Goal: Information Seeking & Learning: Learn about a topic

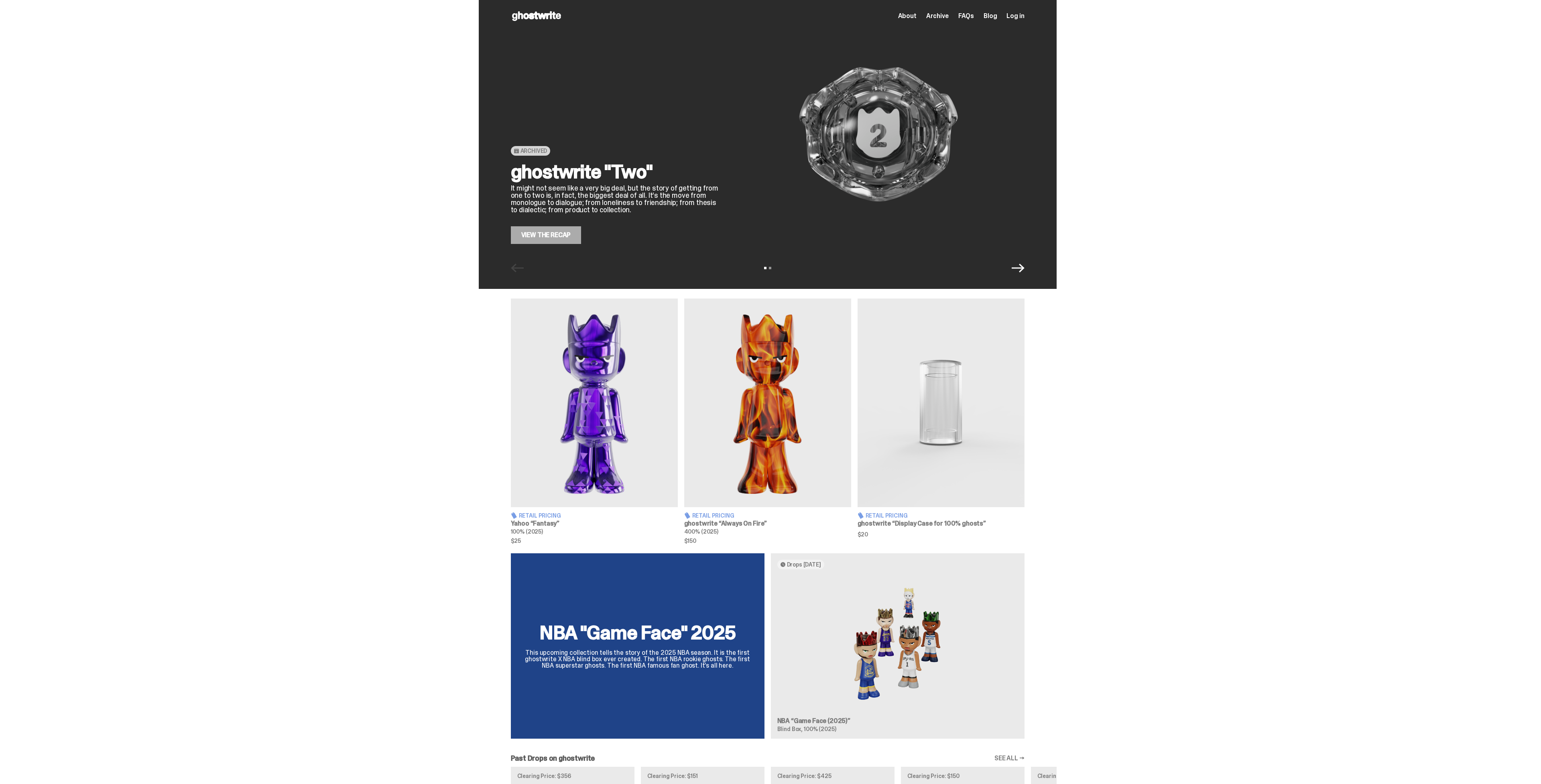
scroll to position [1, 0]
click at [974, 16] on span "FAQs" at bounding box center [966, 15] width 16 height 7
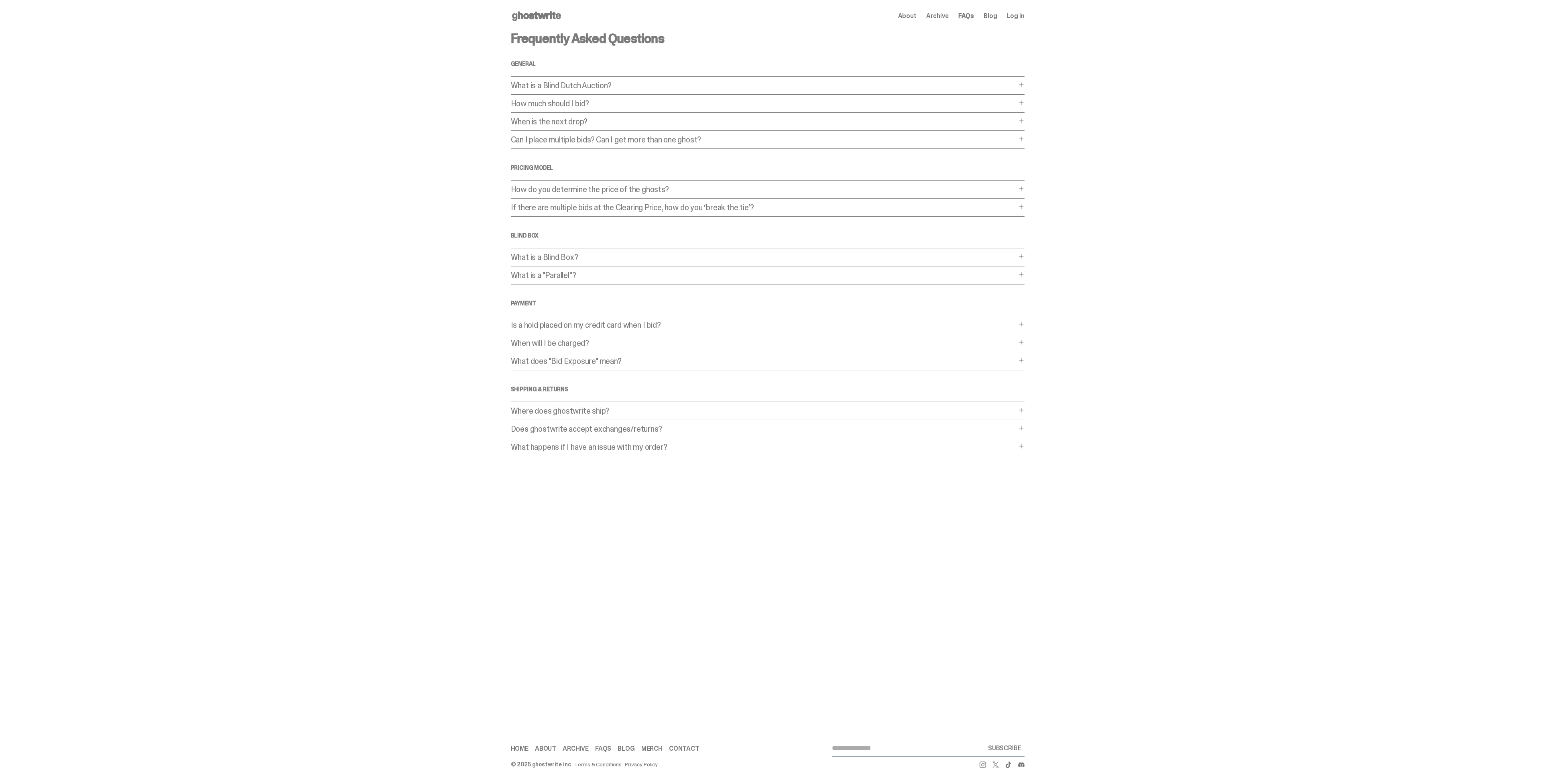
click at [535, 90] on p "What is a Blind Dutch Auction?" at bounding box center [763, 85] width 505 height 8
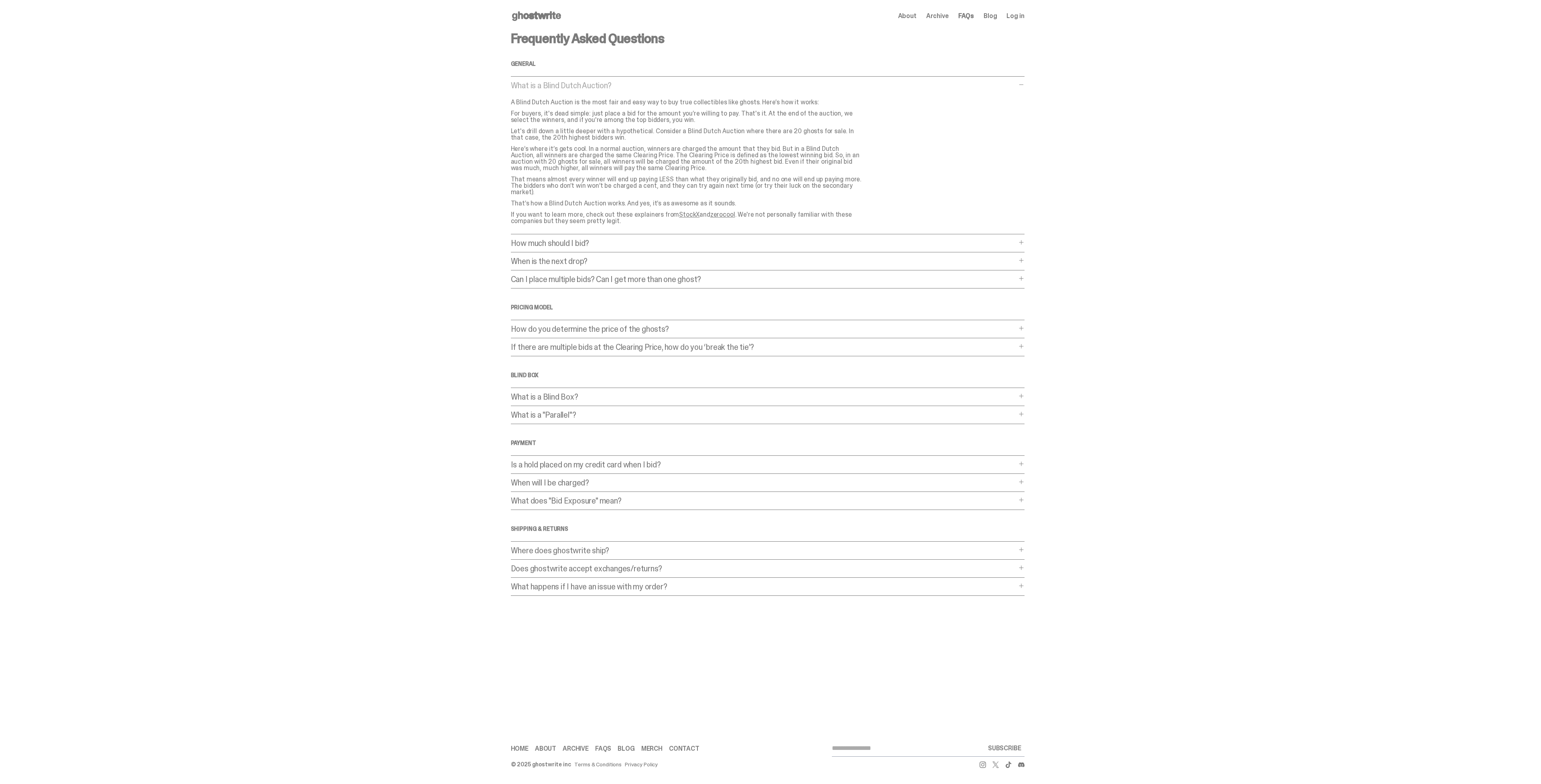
click at [544, 247] on p "How much should I bid?" at bounding box center [763, 243] width 505 height 8
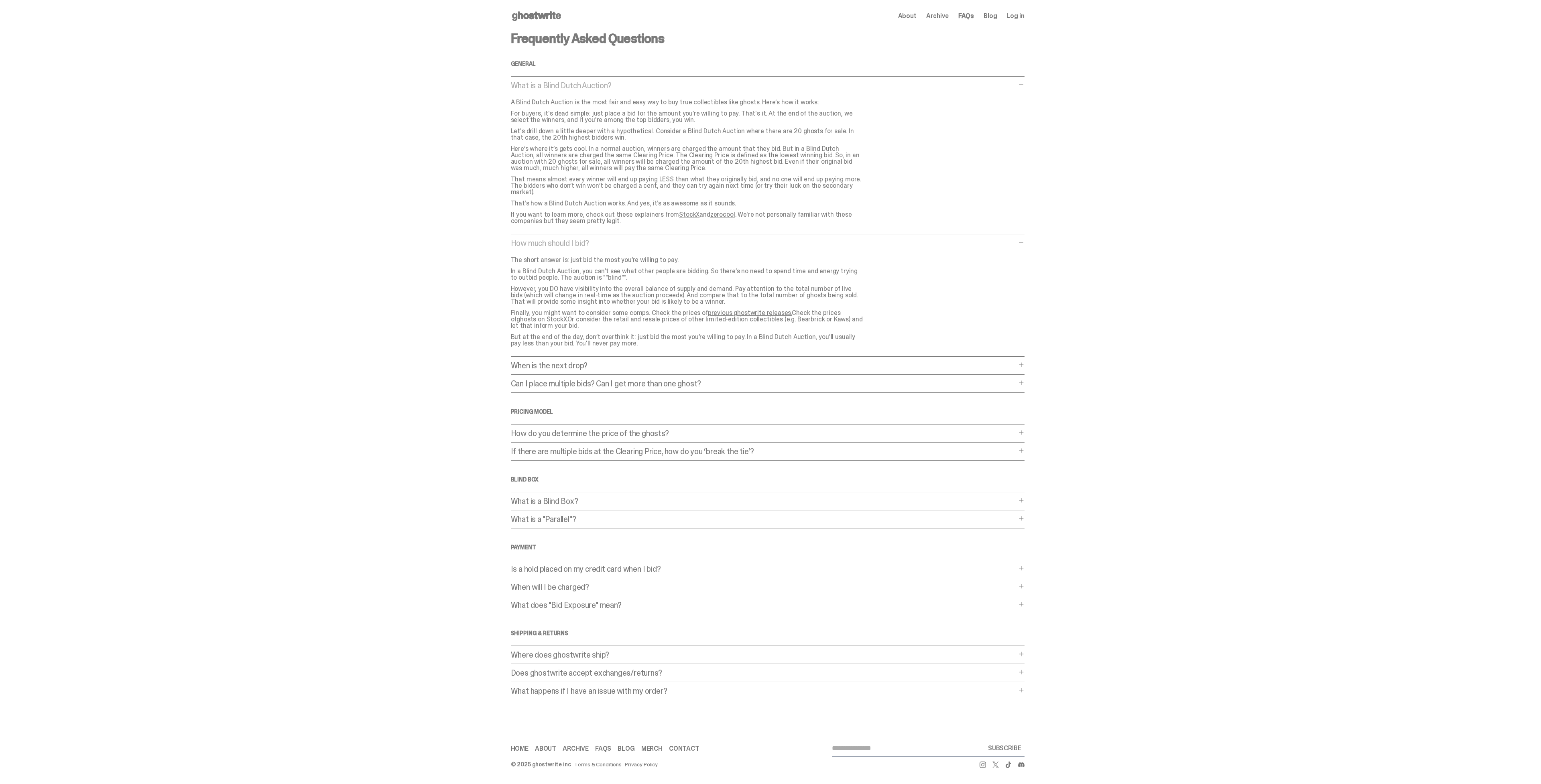
scroll to position [70, 0]
click at [585, 429] on p "How do you determine the price of the ghosts?" at bounding box center [763, 433] width 505 height 8
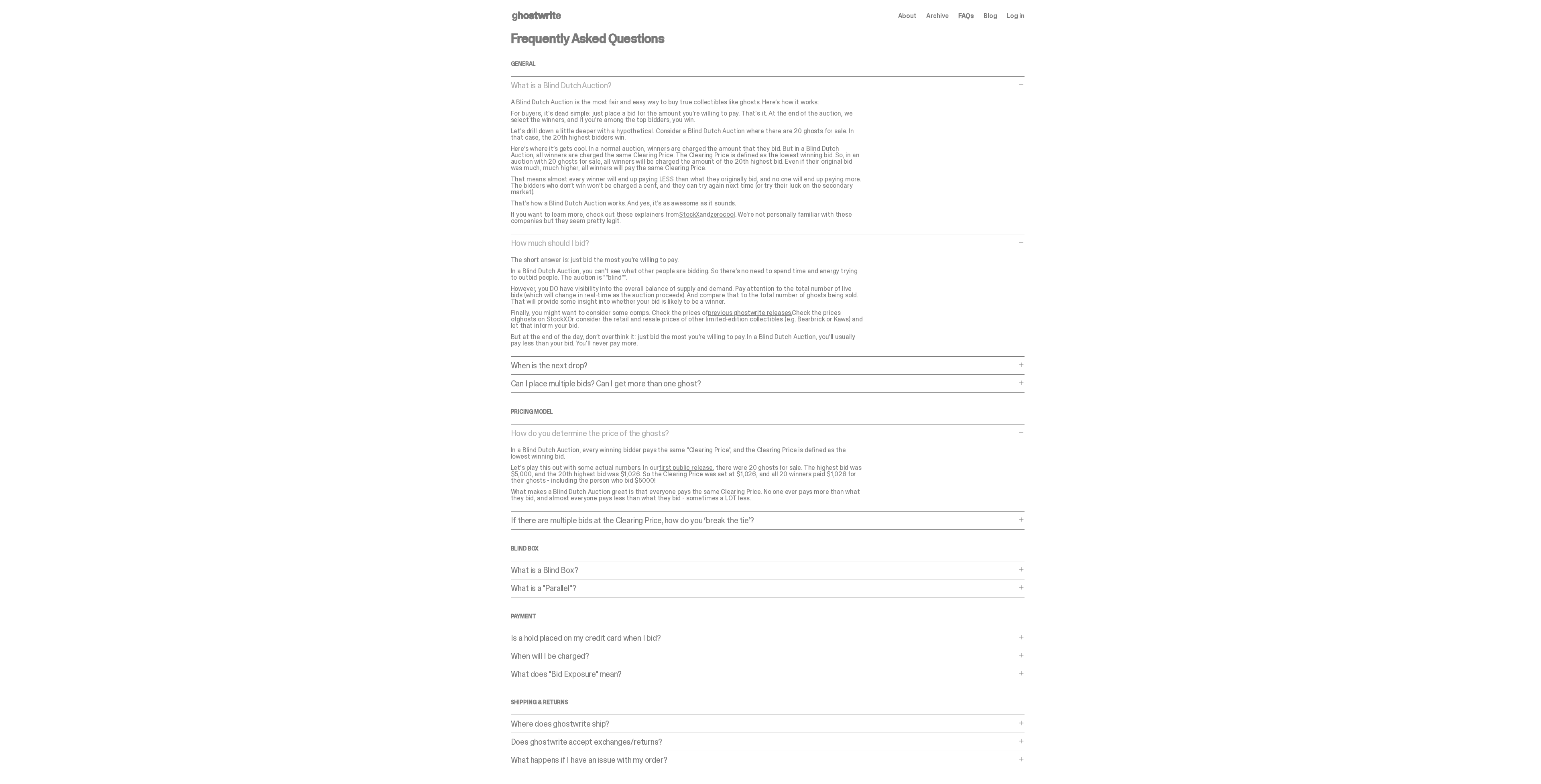
scroll to position [0, 0]
click at [512, 18] on use at bounding box center [537, 16] width 49 height 10
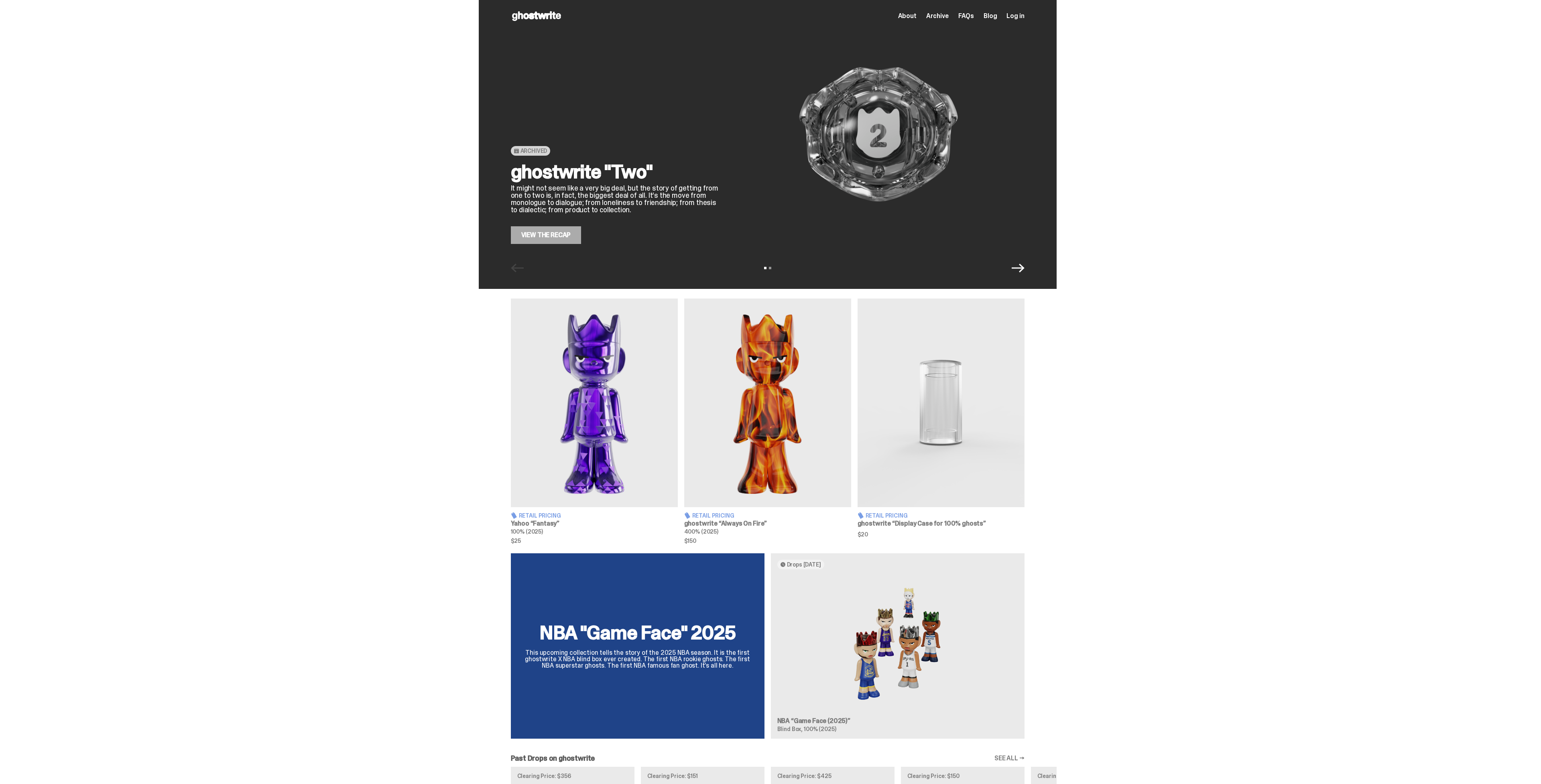
click at [935, 25] on div "Open main menu Home About Archive FAQs Blog Log in About Archive FAQs Blog Log …" at bounding box center [768, 16] width 514 height 32
click at [916, 19] on span "About" at bounding box center [907, 16] width 19 height 7
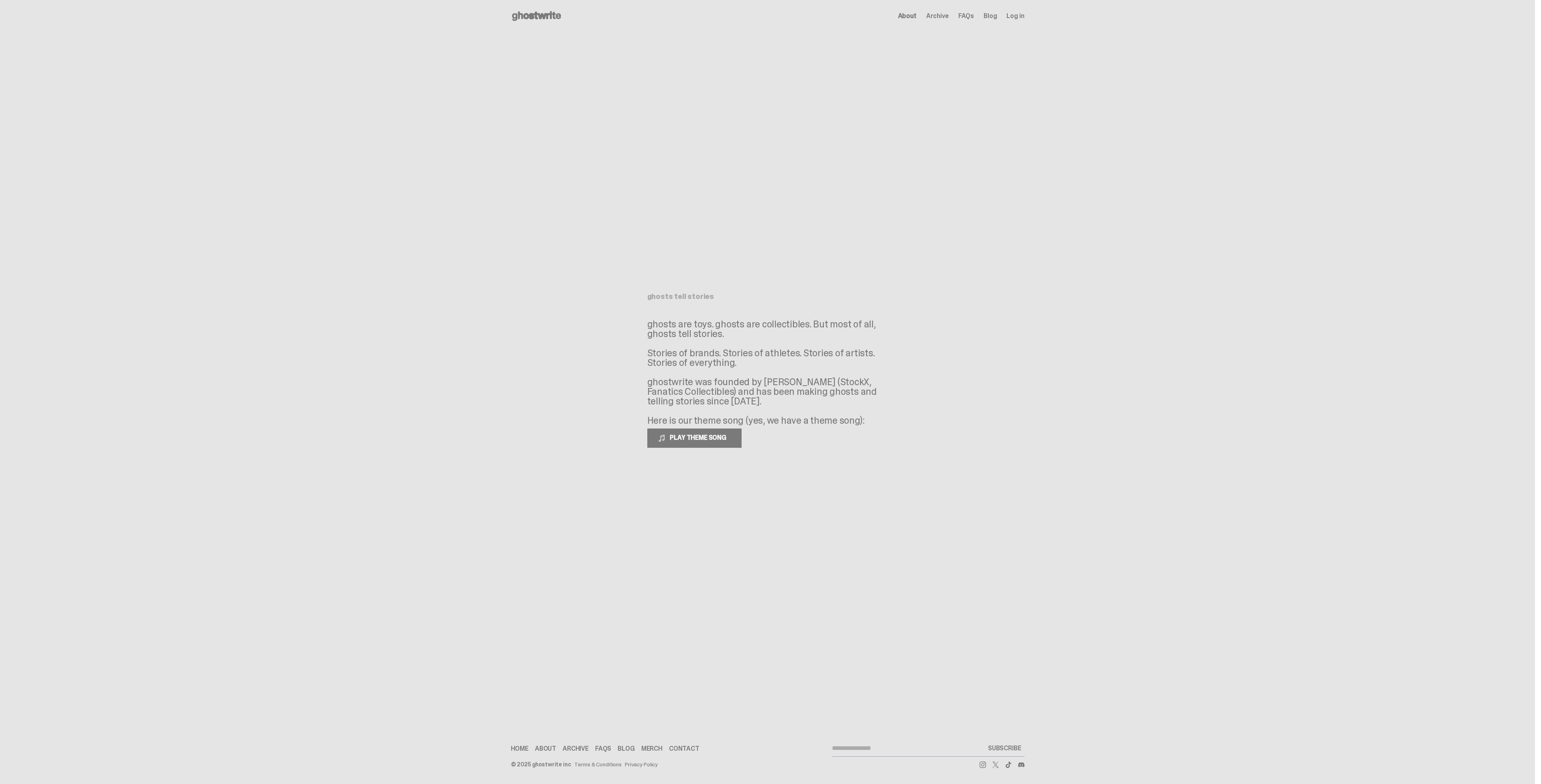
click at [522, 15] on use at bounding box center [537, 16] width 49 height 10
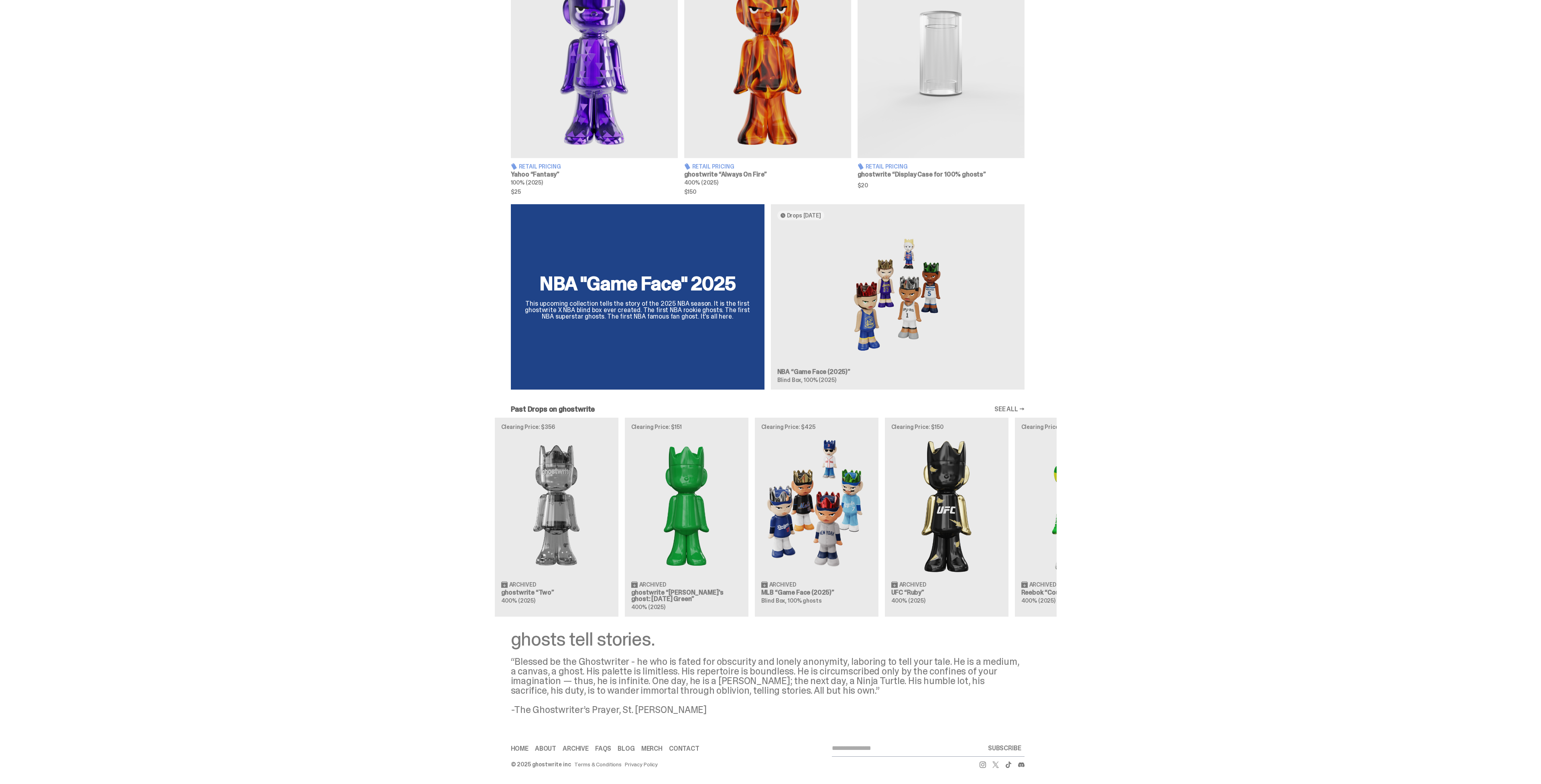
scroll to position [431, 0]
